Goal: Task Accomplishment & Management: Use online tool/utility

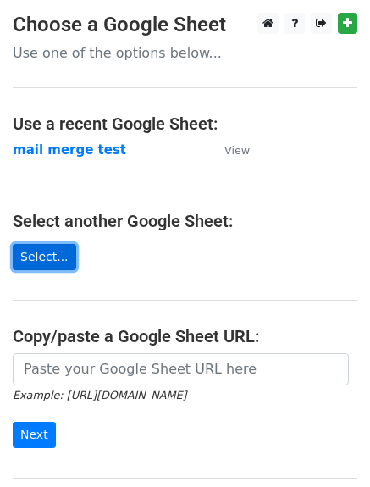
click at [41, 251] on link "Select..." at bounding box center [44, 257] width 63 height 26
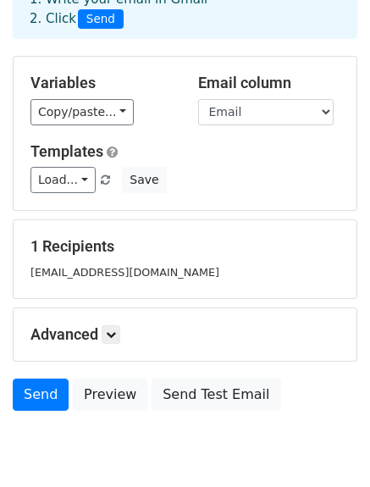
scroll to position [167, 0]
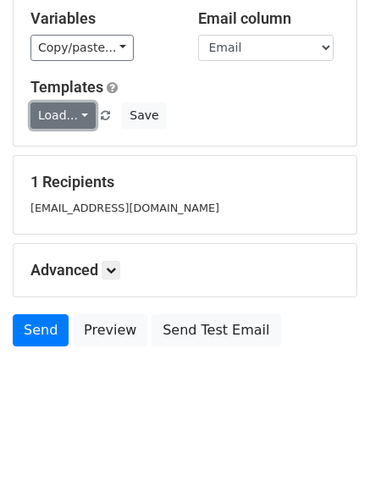
click at [72, 118] on link "Load..." at bounding box center [62, 115] width 65 height 26
click at [71, 148] on link "intake" at bounding box center [98, 153] width 134 height 27
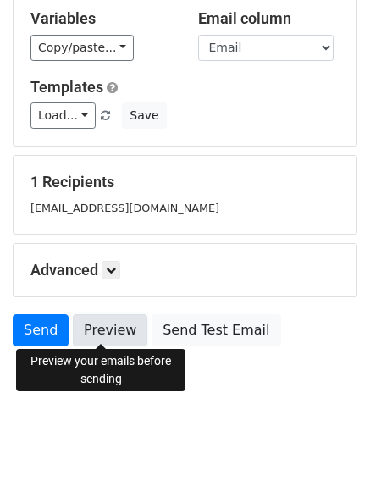
click at [110, 330] on link "Preview" at bounding box center [110, 330] width 74 height 32
click at [107, 338] on link "Preview" at bounding box center [110, 330] width 74 height 32
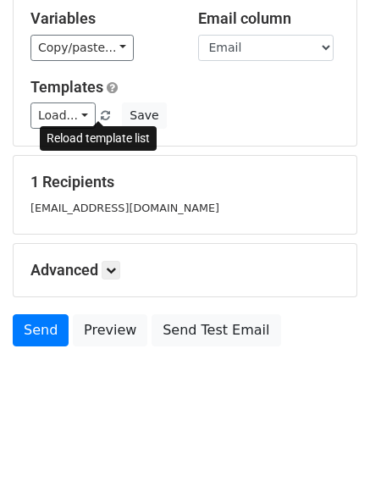
click at [101, 114] on span at bounding box center [105, 116] width 9 height 11
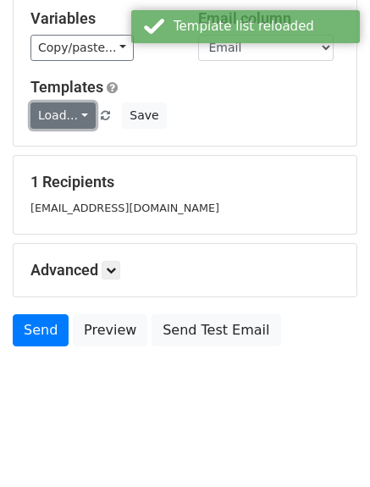
click at [68, 114] on link "Load..." at bounding box center [62, 115] width 65 height 26
click at [69, 143] on link "intake" at bounding box center [98, 153] width 134 height 27
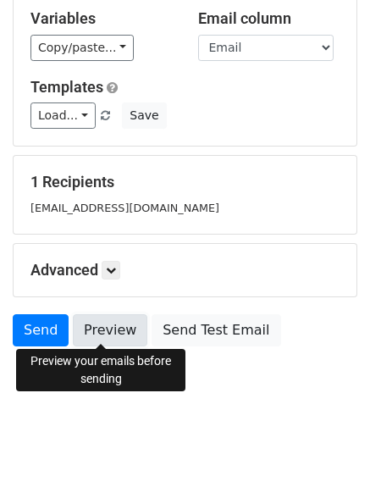
click at [96, 321] on link "Preview" at bounding box center [110, 330] width 74 height 32
click at [98, 328] on link "Preview" at bounding box center [110, 330] width 74 height 32
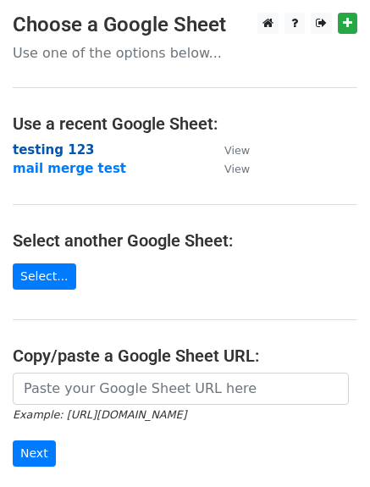
click at [55, 145] on strong "testing 123" at bounding box center [54, 149] width 82 height 15
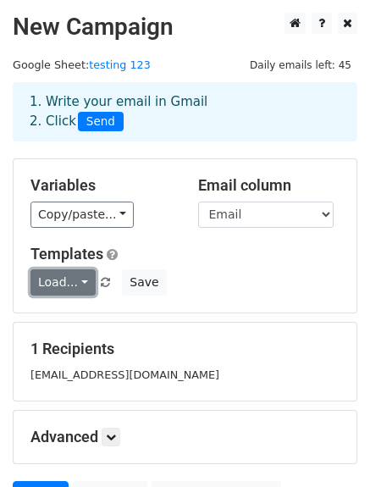
click at [63, 282] on link "Load..." at bounding box center [62, 282] width 65 height 26
click at [64, 307] on link "intake" at bounding box center [98, 320] width 134 height 27
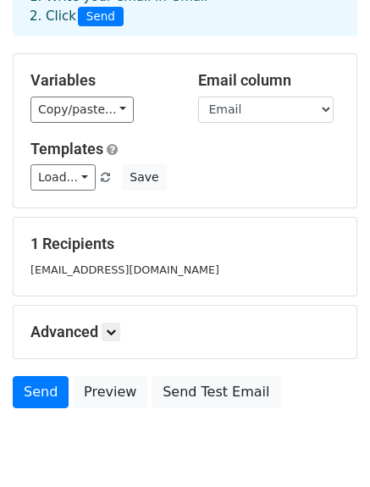
scroll to position [167, 0]
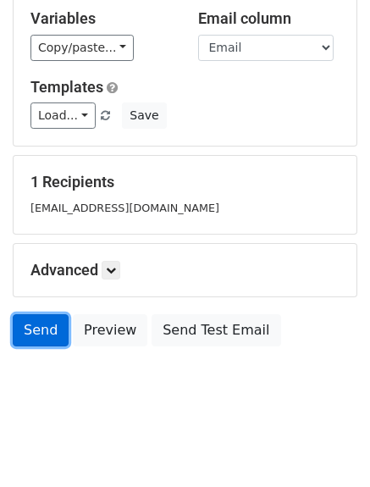
click at [36, 325] on link "Send" at bounding box center [41, 330] width 56 height 32
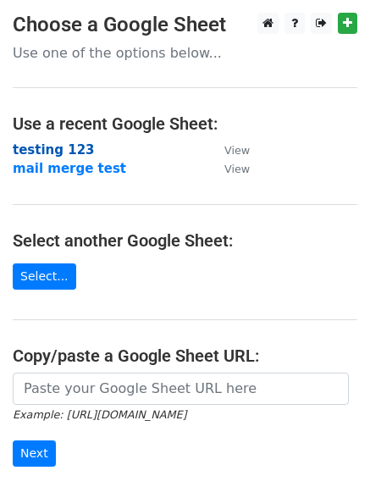
click at [37, 152] on strong "testing 123" at bounding box center [54, 149] width 82 height 15
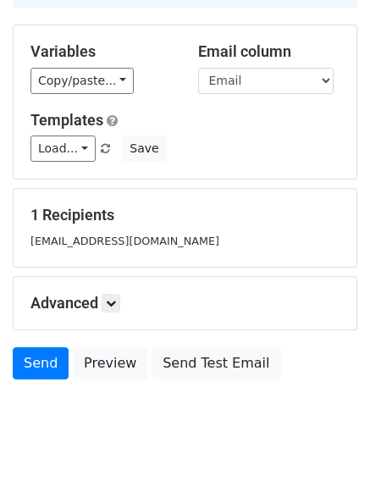
scroll to position [167, 0]
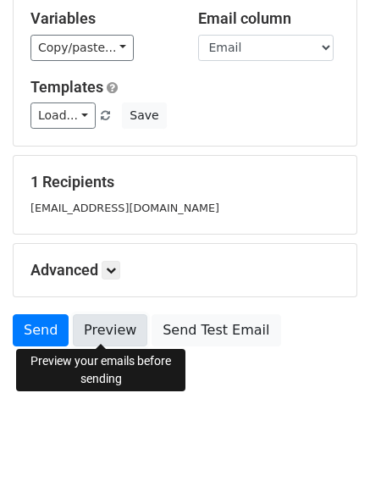
click at [83, 328] on link "Preview" at bounding box center [110, 330] width 74 height 32
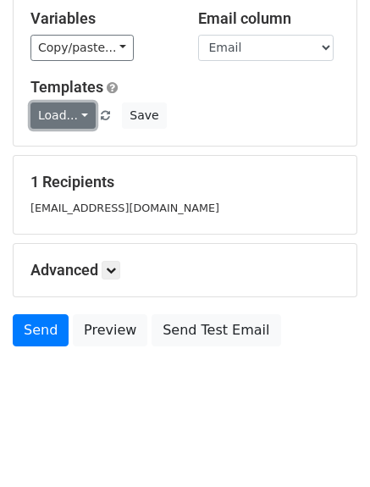
click at [59, 118] on link "Load..." at bounding box center [62, 115] width 65 height 26
click at [63, 153] on link "intake" at bounding box center [98, 153] width 134 height 27
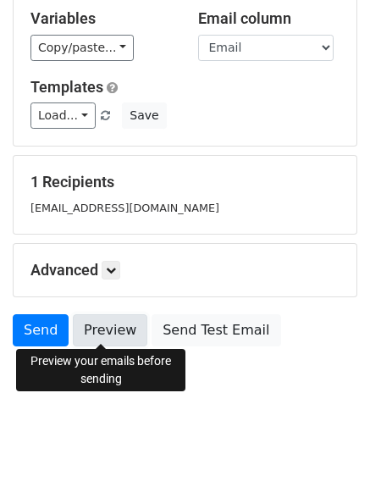
click at [93, 329] on link "Preview" at bounding box center [110, 330] width 74 height 32
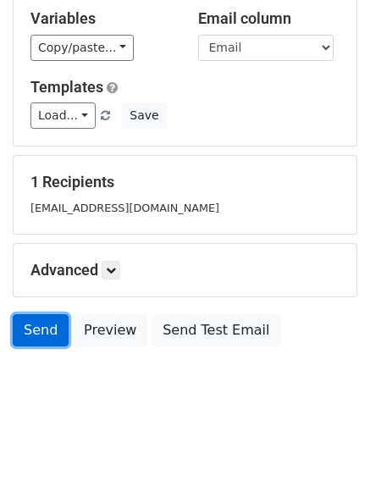
click at [36, 320] on link "Send" at bounding box center [41, 330] width 56 height 32
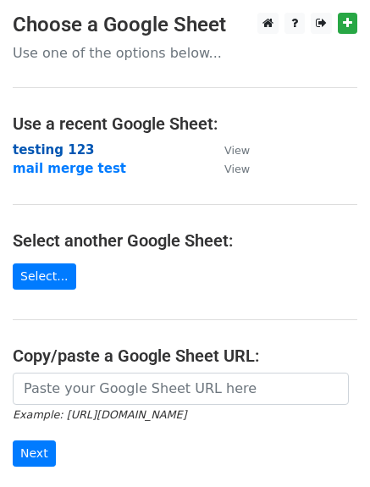
click at [48, 145] on strong "testing 123" at bounding box center [54, 149] width 82 height 15
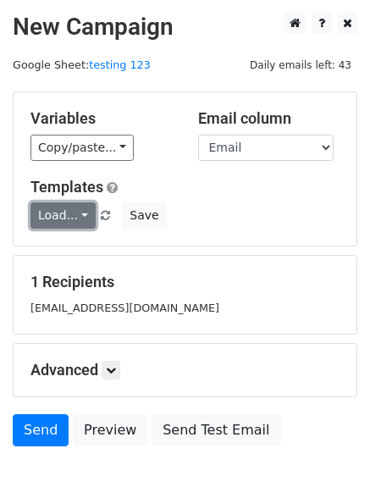
click at [78, 220] on link "Load..." at bounding box center [62, 215] width 65 height 26
click at [78, 249] on link "intake" at bounding box center [98, 253] width 134 height 27
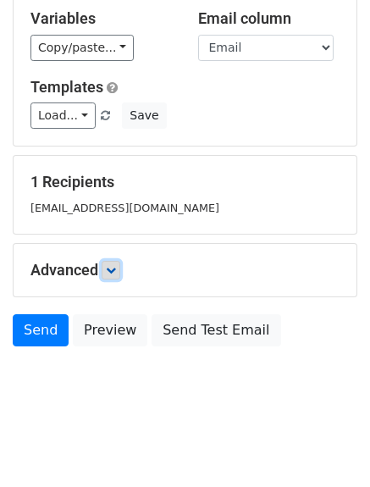
click at [106, 269] on link at bounding box center [111, 270] width 19 height 19
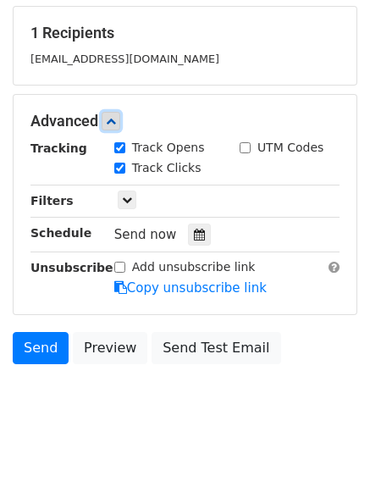
scroll to position [265, 0]
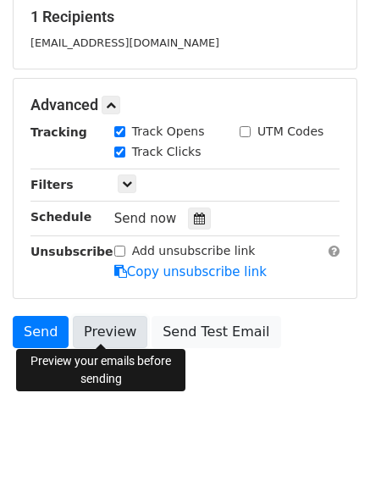
click at [100, 330] on link "Preview" at bounding box center [110, 332] width 74 height 32
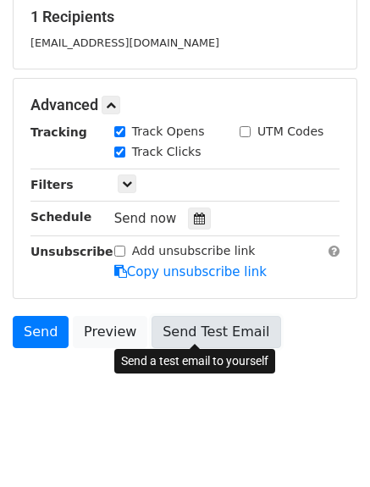
click at [181, 328] on link "Send Test Email" at bounding box center [215, 332] width 129 height 32
click at [199, 321] on link "Send Test Email" at bounding box center [215, 332] width 129 height 32
click at [162, 322] on link "Send Test Email" at bounding box center [215, 332] width 129 height 32
click at [240, 336] on link "Send Test Email" at bounding box center [215, 332] width 129 height 32
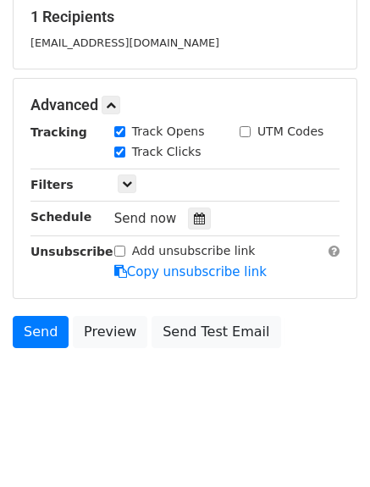
click at [184, 400] on body "New Campaign Daily emails left: 43 Google Sheet: testing 123 Variables Copy/pas…" at bounding box center [185, 86] width 370 height 676
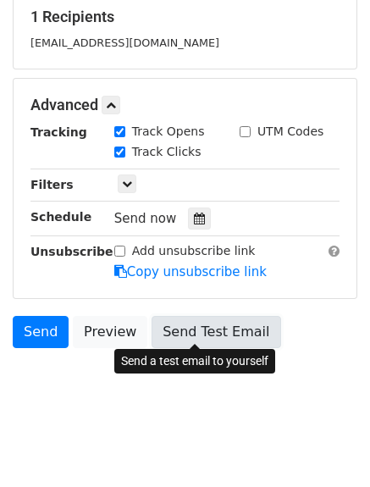
click at [188, 328] on link "Send Test Email" at bounding box center [215, 332] width 129 height 32
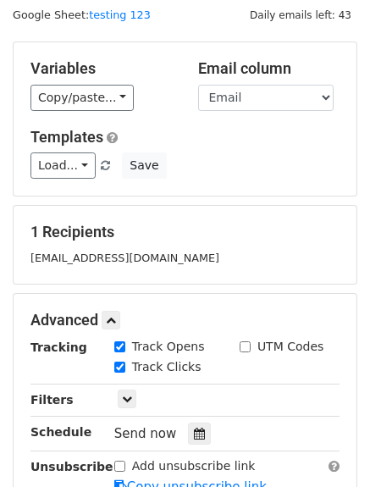
scroll to position [0, 0]
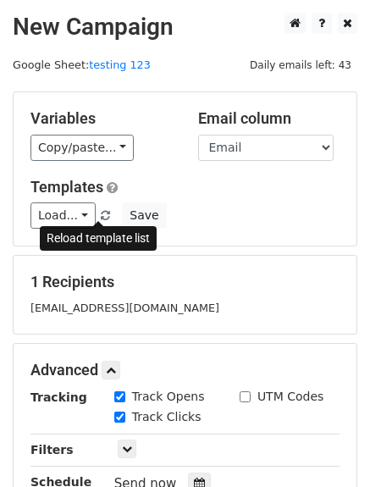
click at [101, 216] on span at bounding box center [105, 216] width 9 height 11
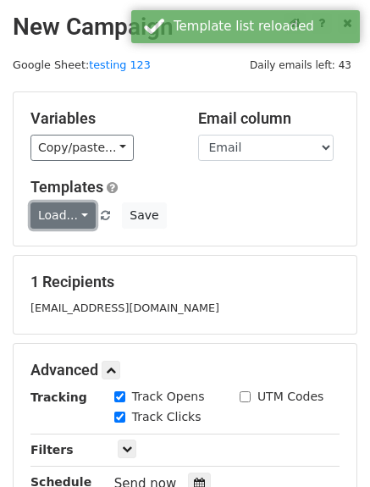
click at [73, 209] on link "Load..." at bounding box center [62, 215] width 65 height 26
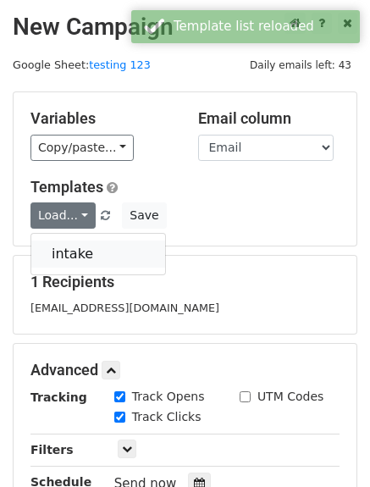
click at [70, 252] on link "intake" at bounding box center [98, 253] width 134 height 27
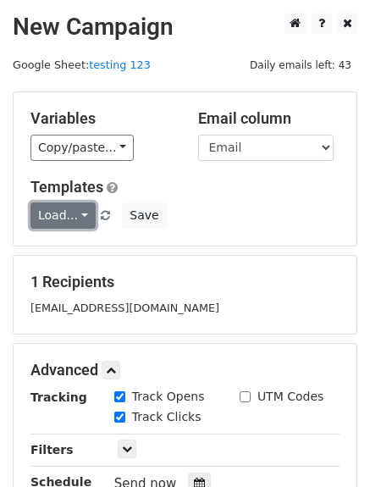
click at [74, 218] on link "Load..." at bounding box center [62, 215] width 65 height 26
click at [69, 252] on link "intake" at bounding box center [98, 253] width 134 height 27
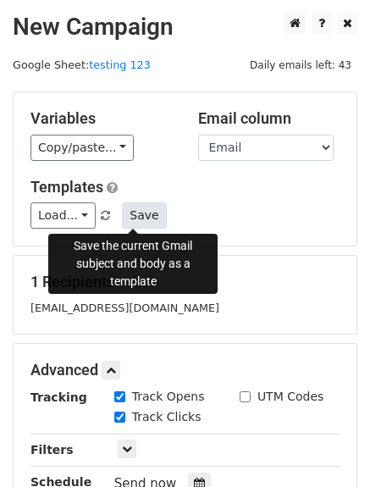
click at [127, 218] on button "Save" at bounding box center [144, 215] width 44 height 26
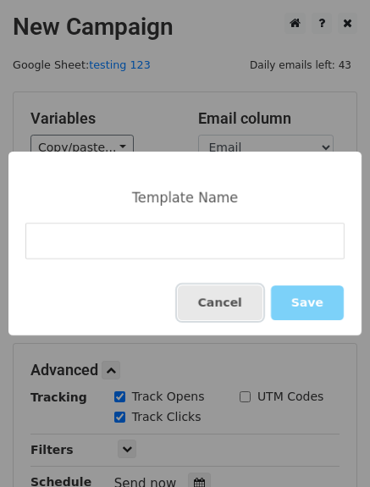
click at [239, 300] on button "Cancel" at bounding box center [220, 302] width 85 height 35
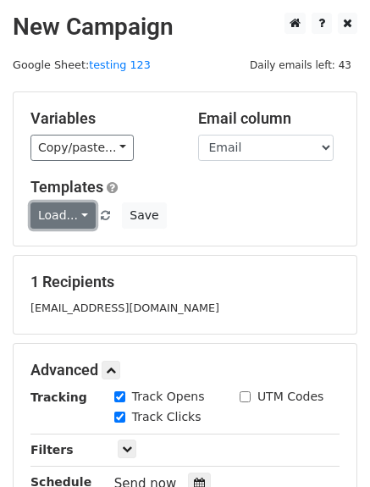
click at [74, 221] on link "Load..." at bounding box center [62, 215] width 65 height 26
click at [70, 250] on link "intake" at bounding box center [98, 253] width 134 height 27
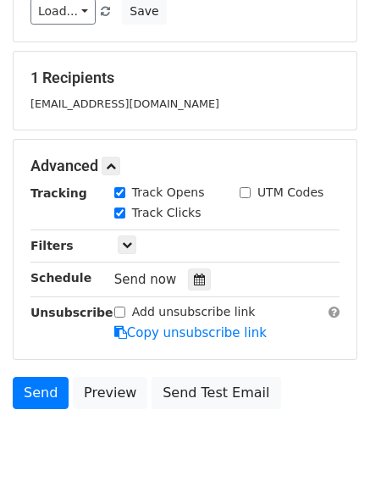
scroll to position [206, 0]
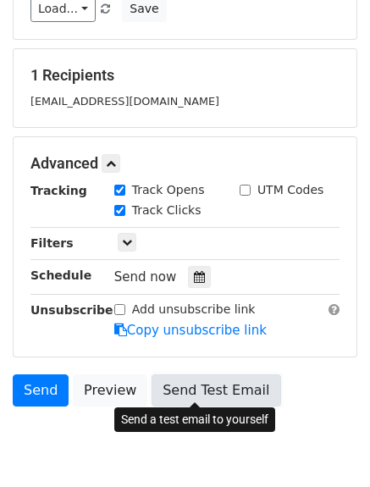
click at [174, 395] on link "Send Test Email" at bounding box center [215, 390] width 129 height 32
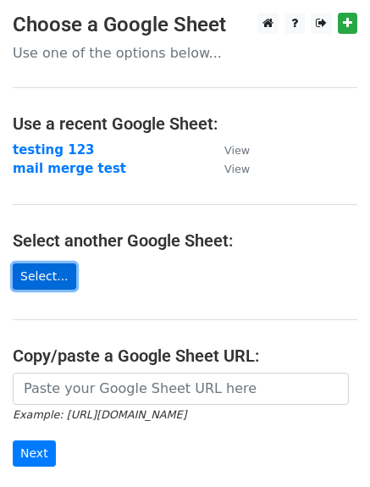
click at [47, 266] on link "Select..." at bounding box center [44, 276] width 63 height 26
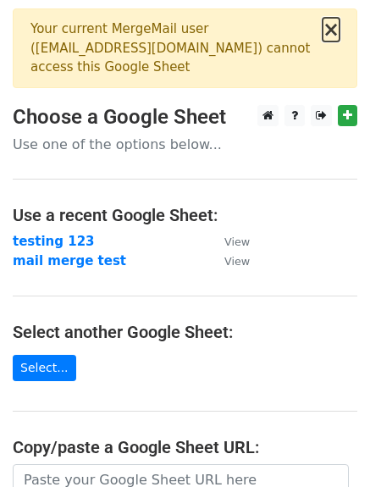
click at [329, 36] on button "×" at bounding box center [330, 29] width 17 height 20
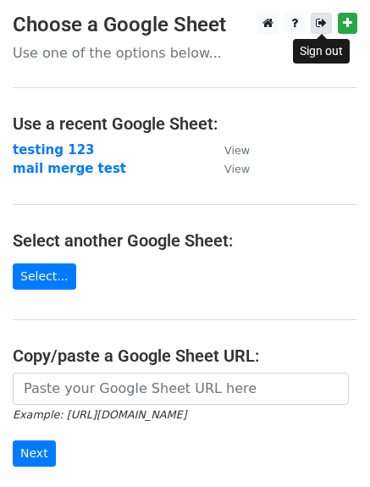
click at [316, 25] on icon at bounding box center [321, 23] width 11 height 12
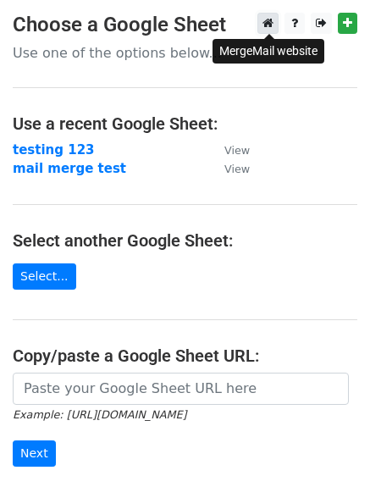
click at [267, 23] on icon at bounding box center [267, 23] width 11 height 12
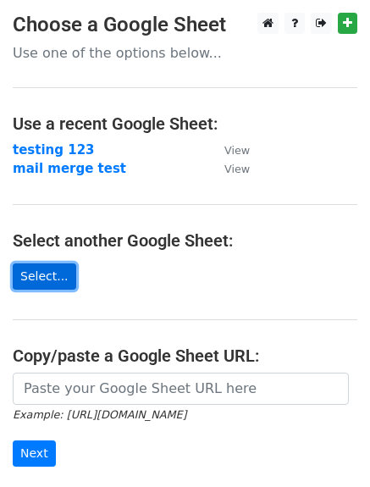
click at [32, 275] on link "Select..." at bounding box center [44, 276] width 63 height 26
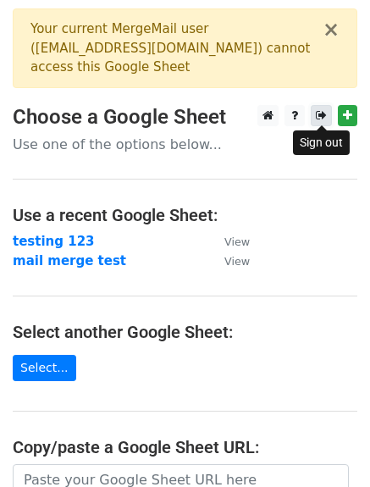
click at [318, 118] on icon at bounding box center [321, 115] width 11 height 12
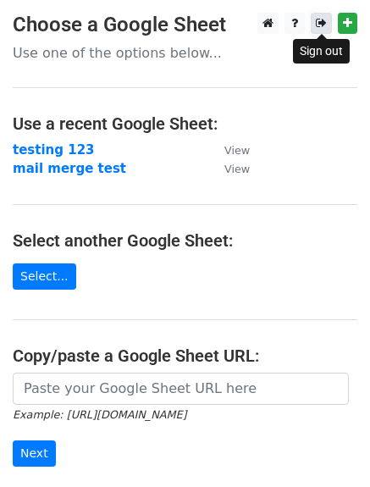
click at [317, 26] on icon at bounding box center [321, 23] width 11 height 12
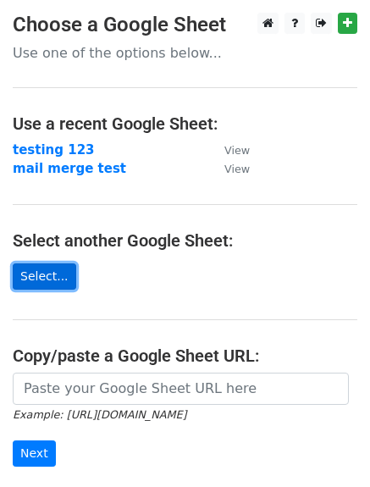
click at [58, 272] on link "Select..." at bounding box center [44, 276] width 63 height 26
